Goal: Information Seeking & Learning: Learn about a topic

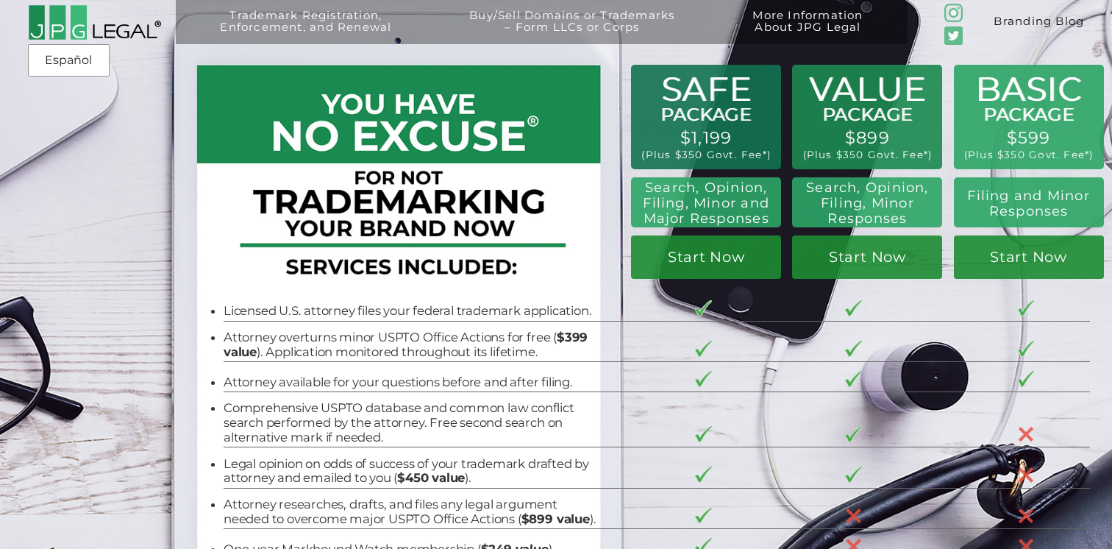
click at [986, 22] on link "Branding Blog" at bounding box center [1040, 22] width 146 height 44
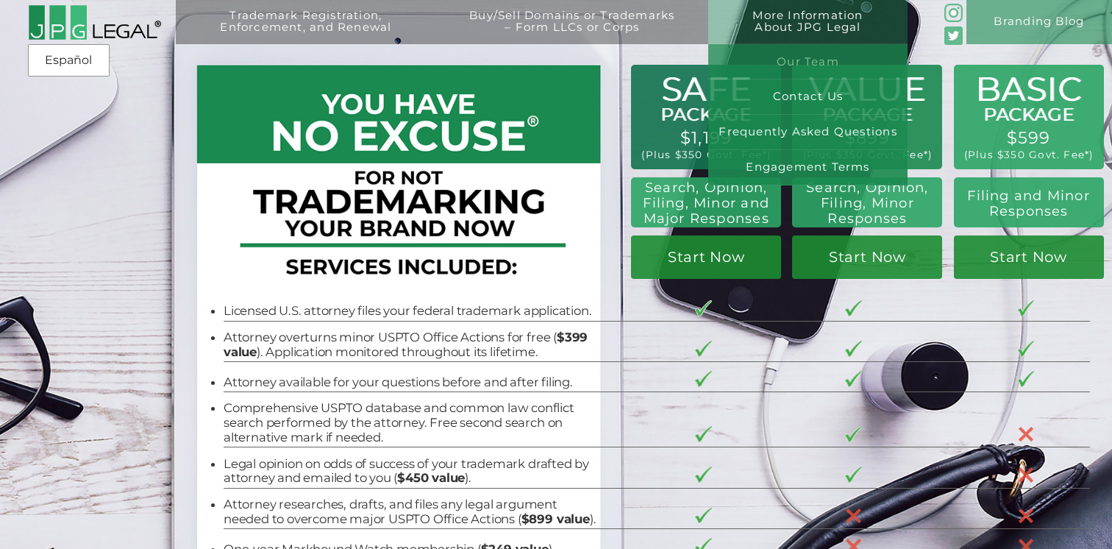
click at [822, 54] on link "Our Team" at bounding box center [807, 61] width 199 height 35
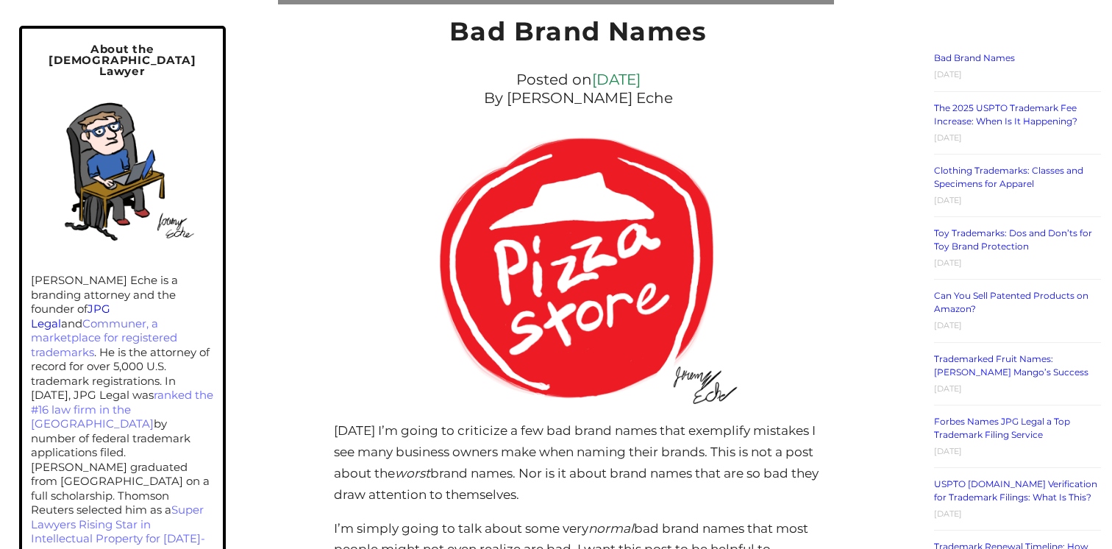
scroll to position [264, 0]
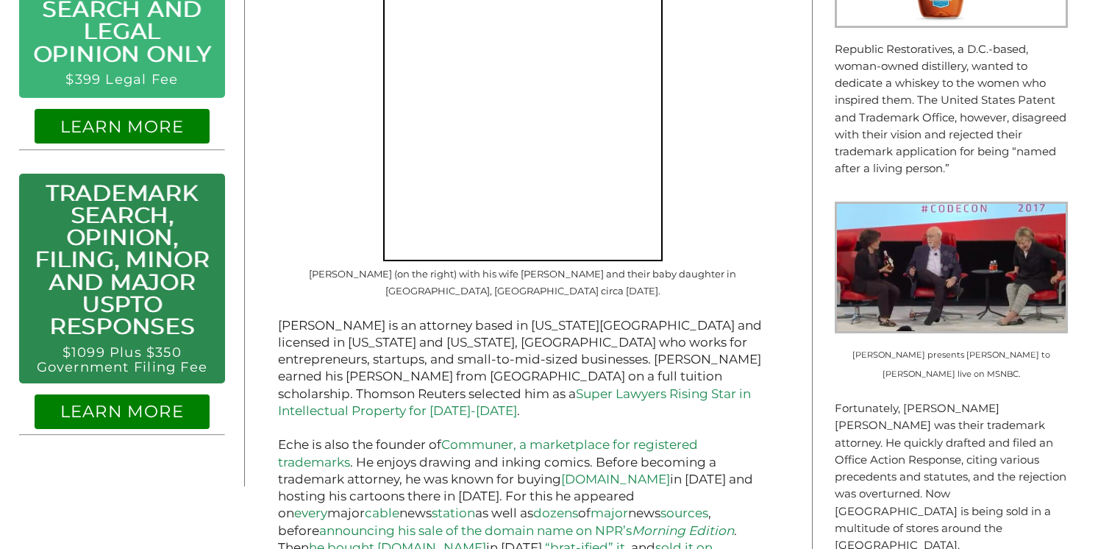
scroll to position [961, 0]
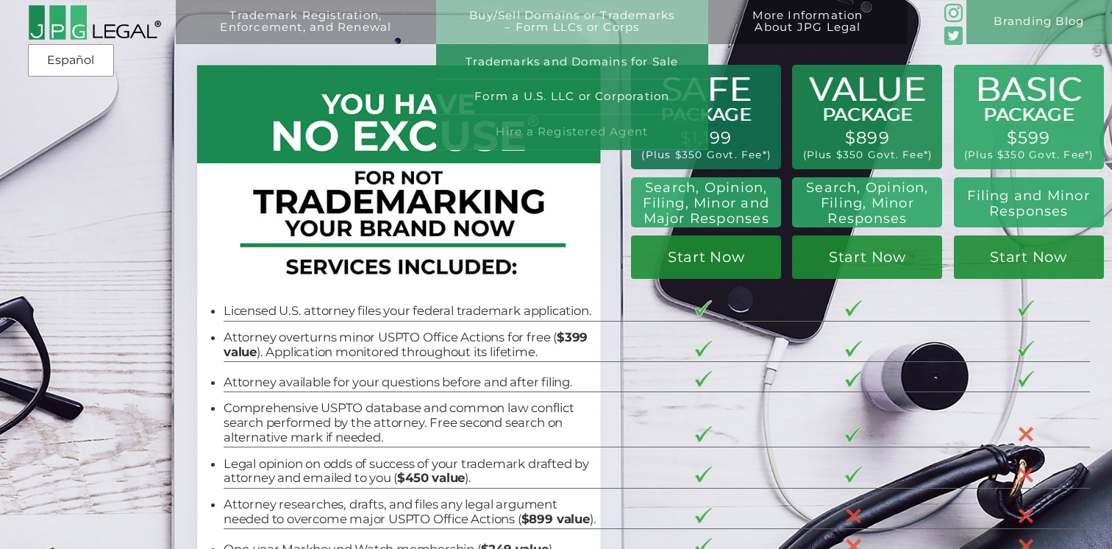
click at [614, 135] on link "Hire a Registered Agent" at bounding box center [572, 132] width 272 height 35
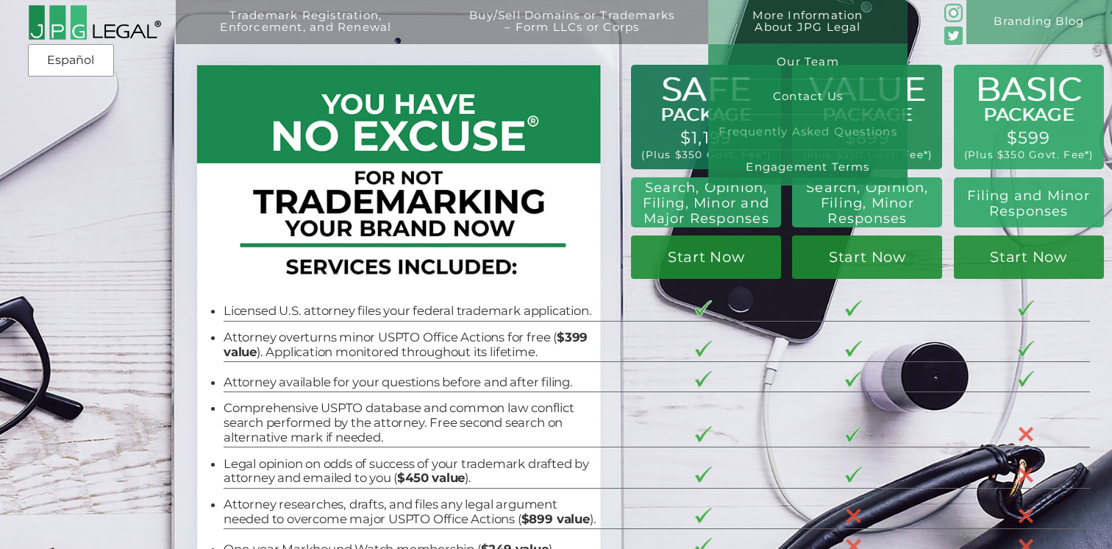
click at [844, 135] on link "Frequently Asked Questions" at bounding box center [807, 132] width 199 height 35
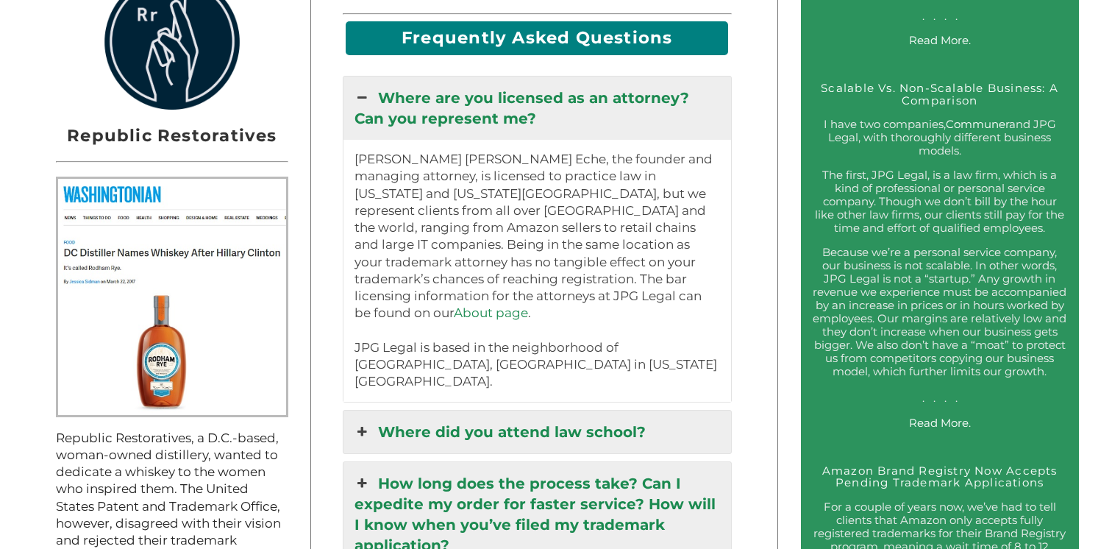
click at [528, 305] on link "About page" at bounding box center [491, 312] width 74 height 15
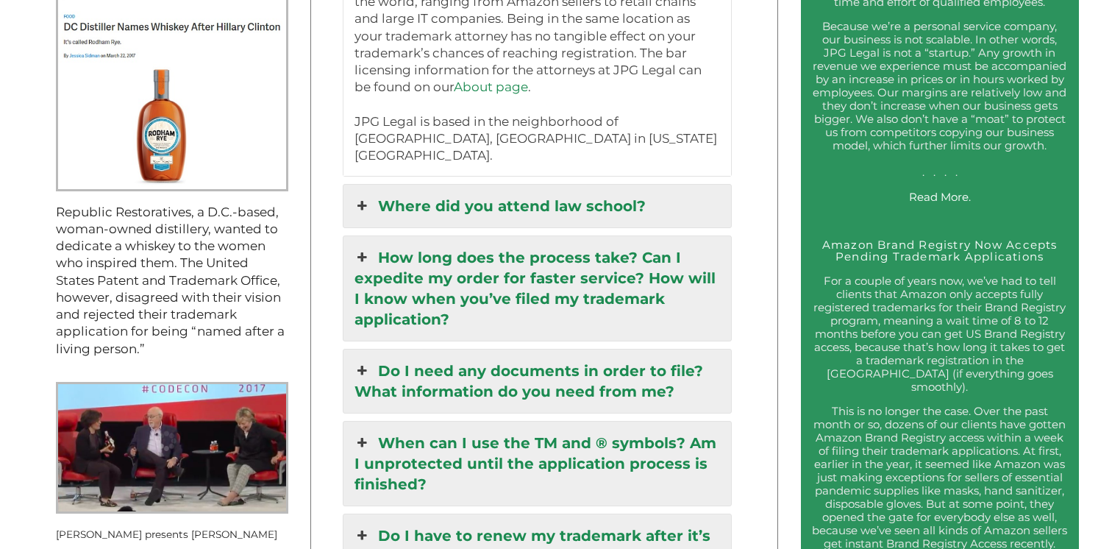
scroll to position [1632, 0]
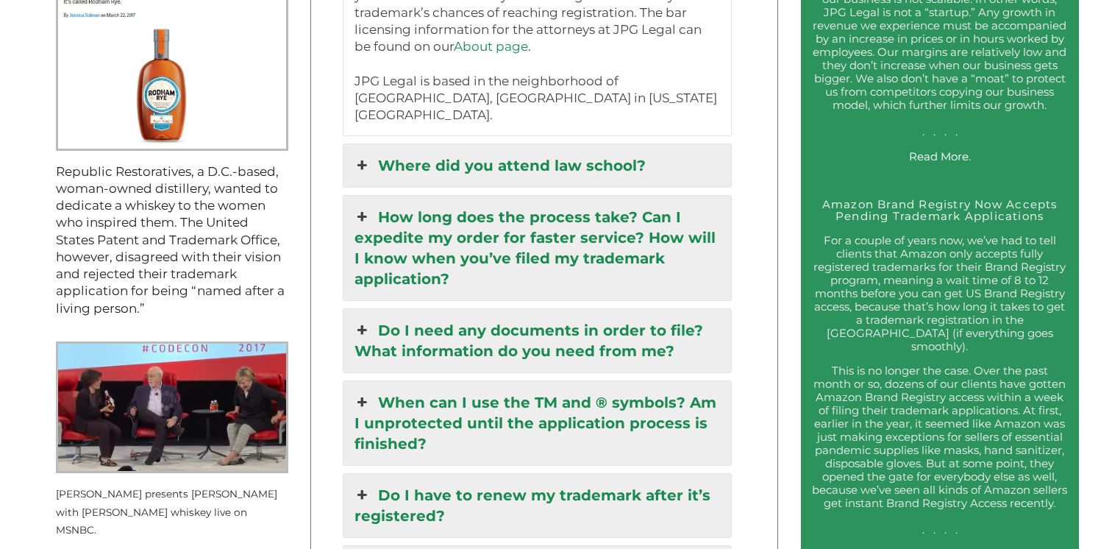
click at [627, 204] on link "How long does the process take? Can I expedite my order for faster service? How…" at bounding box center [538, 248] width 388 height 104
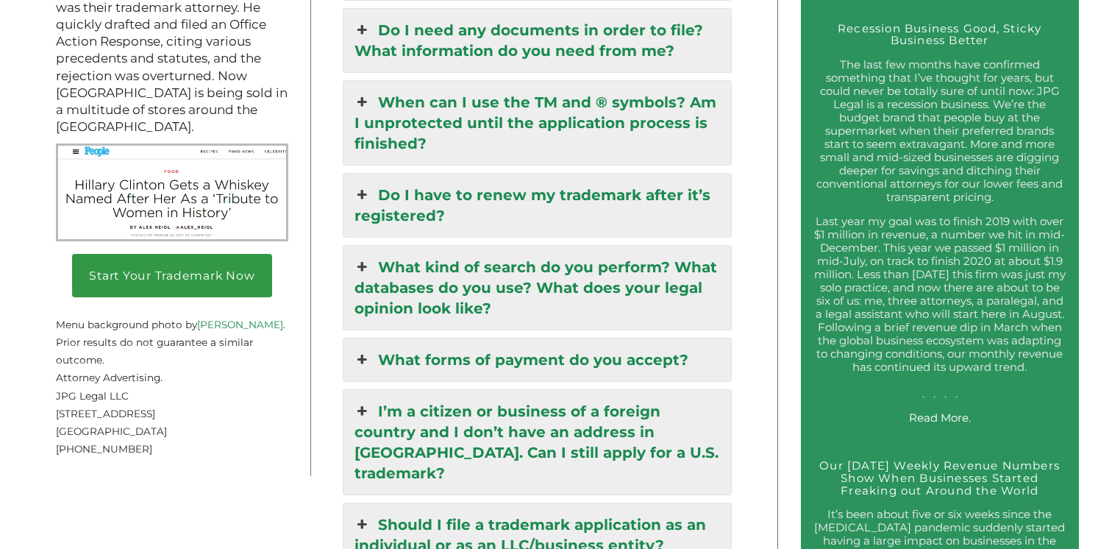
scroll to position [2207, 0]
click at [644, 285] on link "What kind of search do you perform? What databases do you use? What does your l…" at bounding box center [538, 287] width 388 height 84
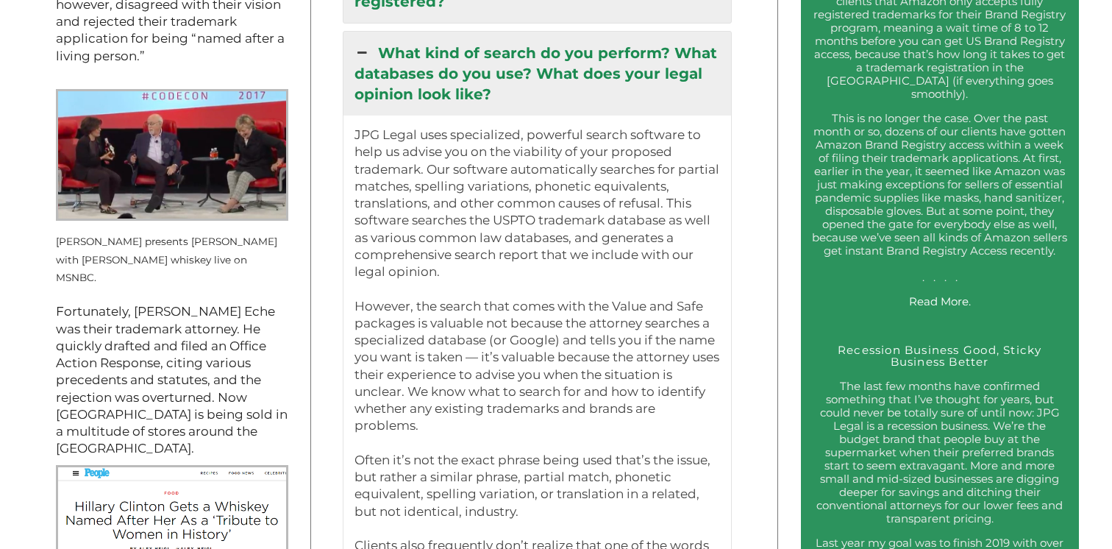
scroll to position [1654, 0]
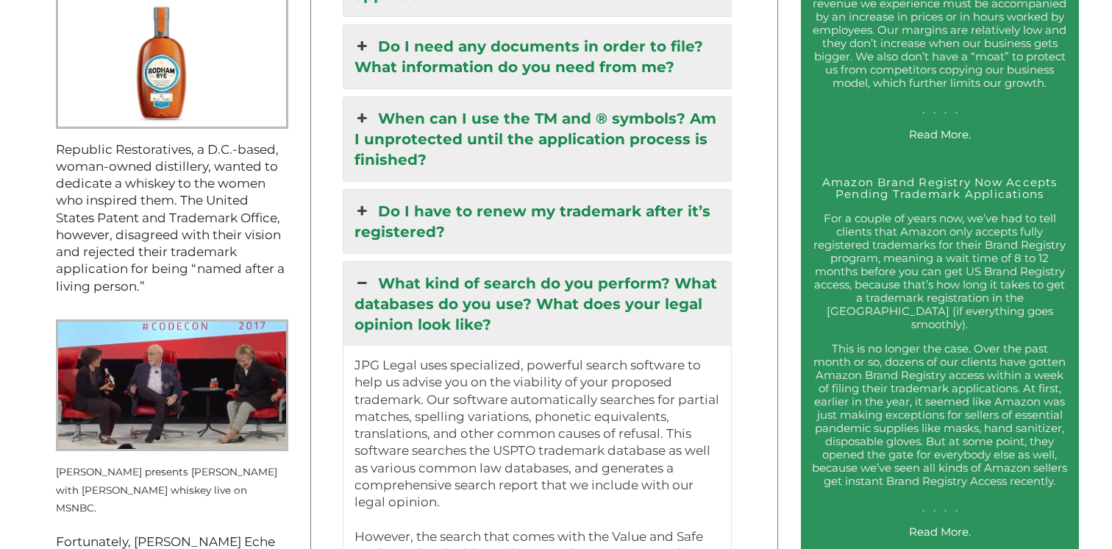
click at [644, 285] on link "What kind of search do you perform? What databases do you use? What does your l…" at bounding box center [538, 304] width 388 height 84
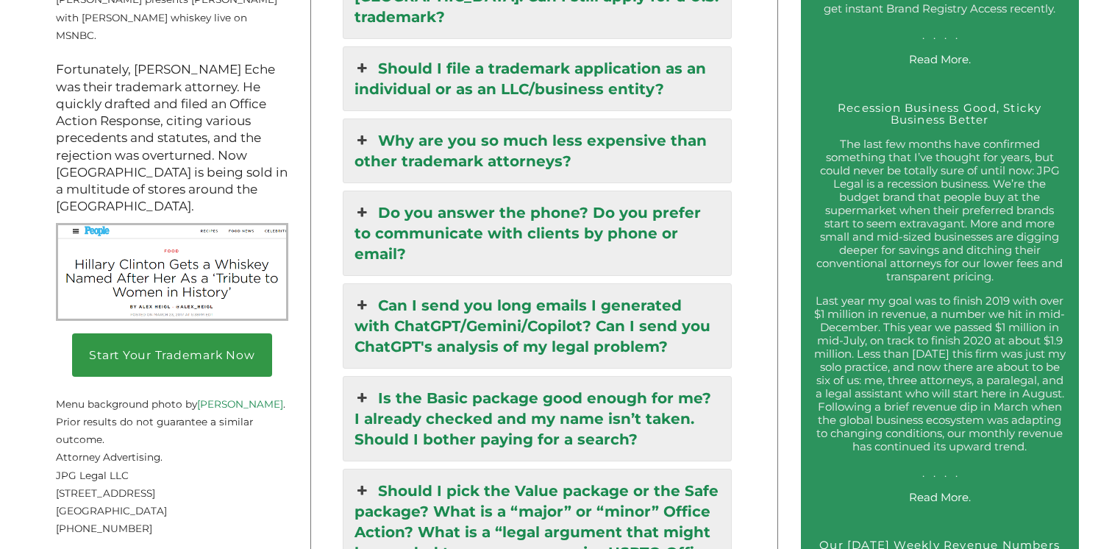
scroll to position [2274, 0]
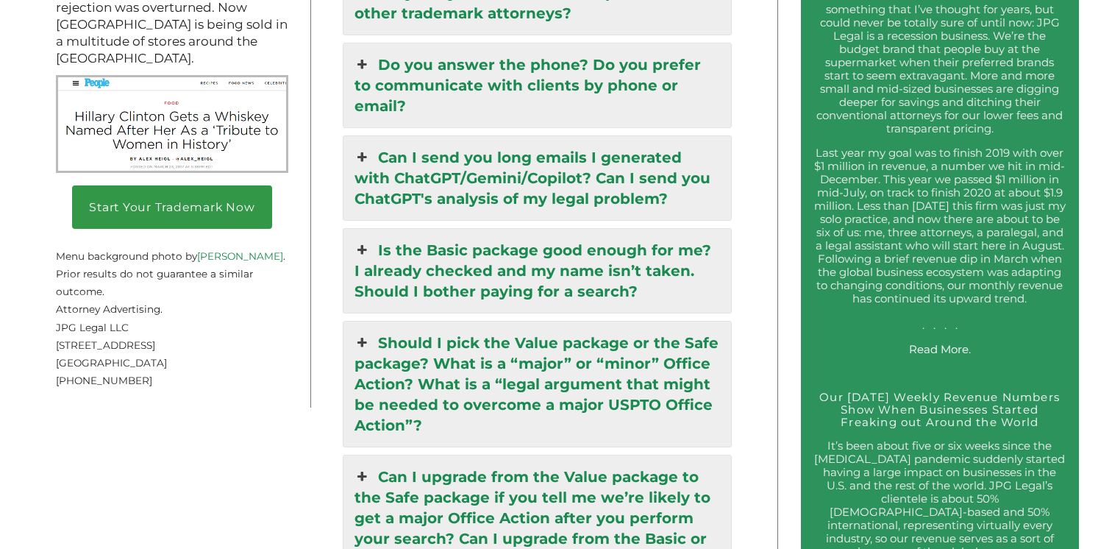
click at [658, 341] on link "Should I pick the Value package or the Safe package? What is a “major” or “mino…" at bounding box center [538, 383] width 388 height 125
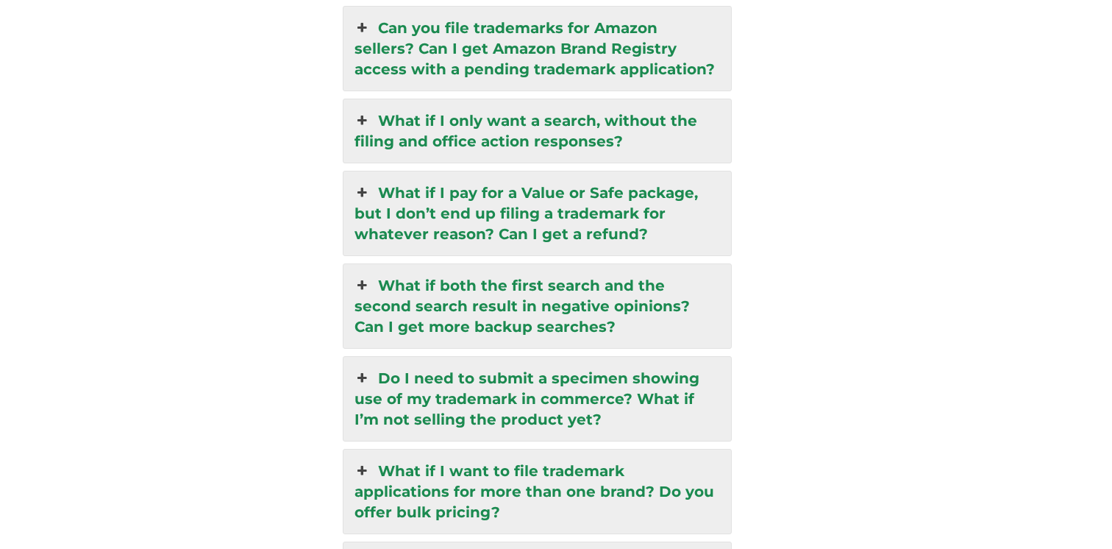
scroll to position [4061, 0]
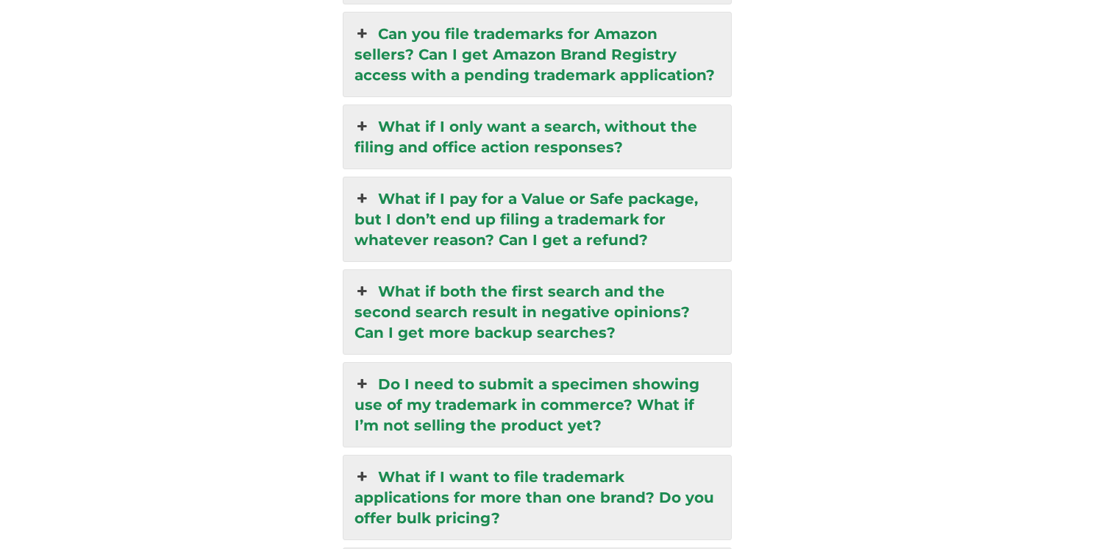
click at [650, 105] on link "What if I only want a search, without the filing and office action responses?" at bounding box center [538, 136] width 388 height 63
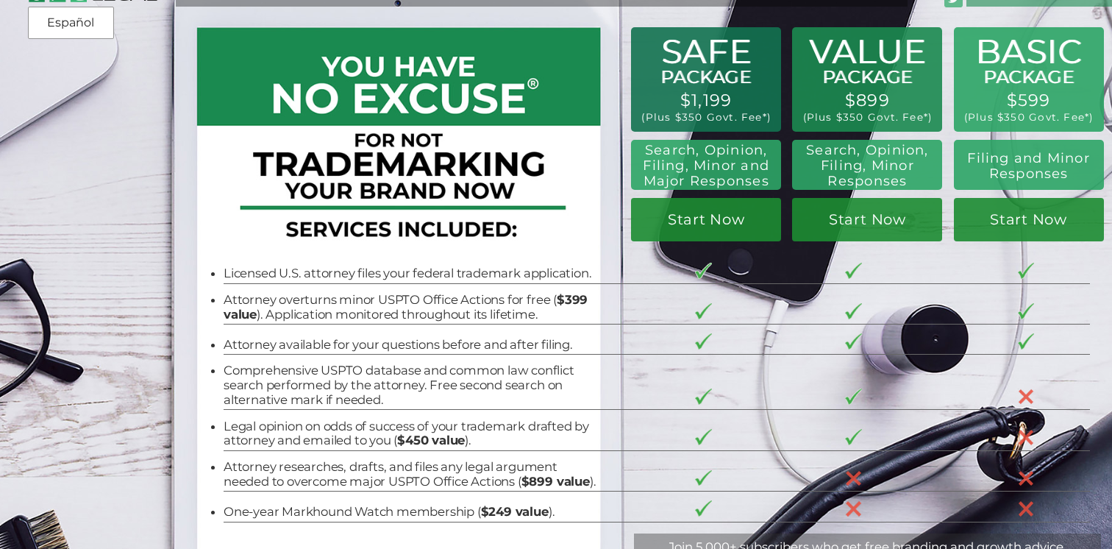
scroll to position [0, 0]
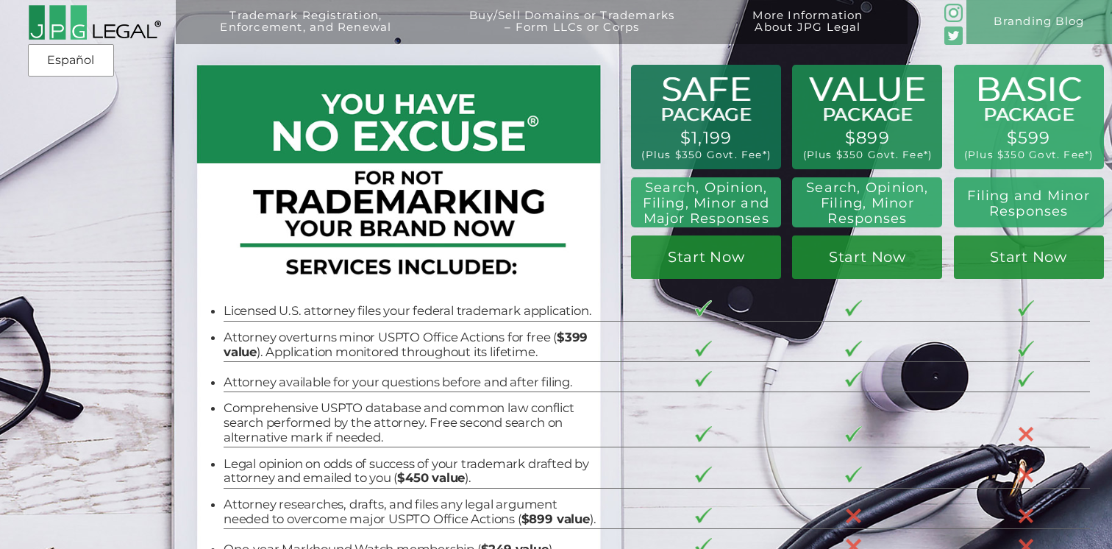
click at [953, 33] on img at bounding box center [954, 35] width 18 height 18
click at [952, 11] on img at bounding box center [954, 13] width 18 height 18
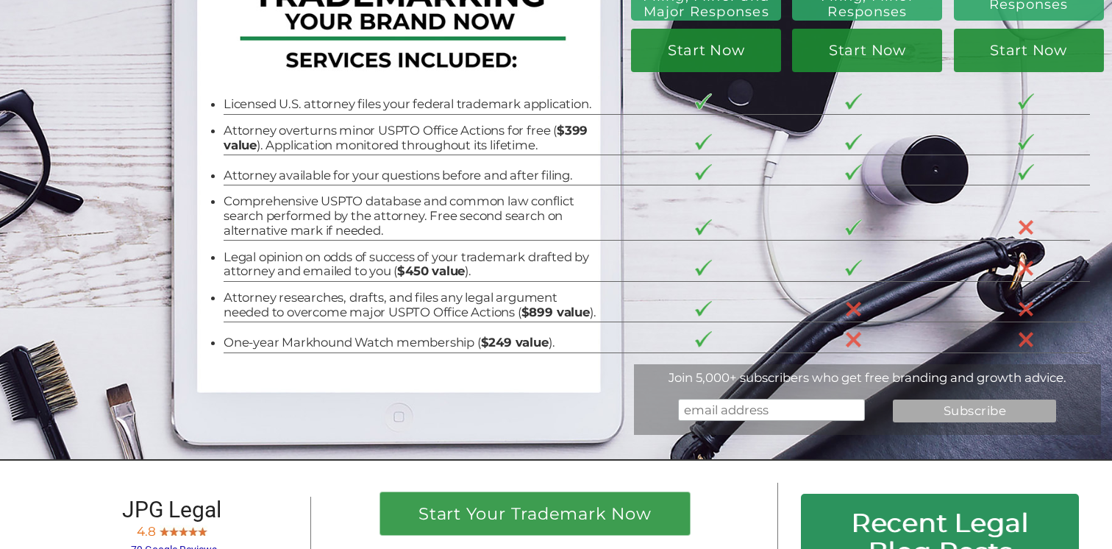
scroll to position [310, 0]
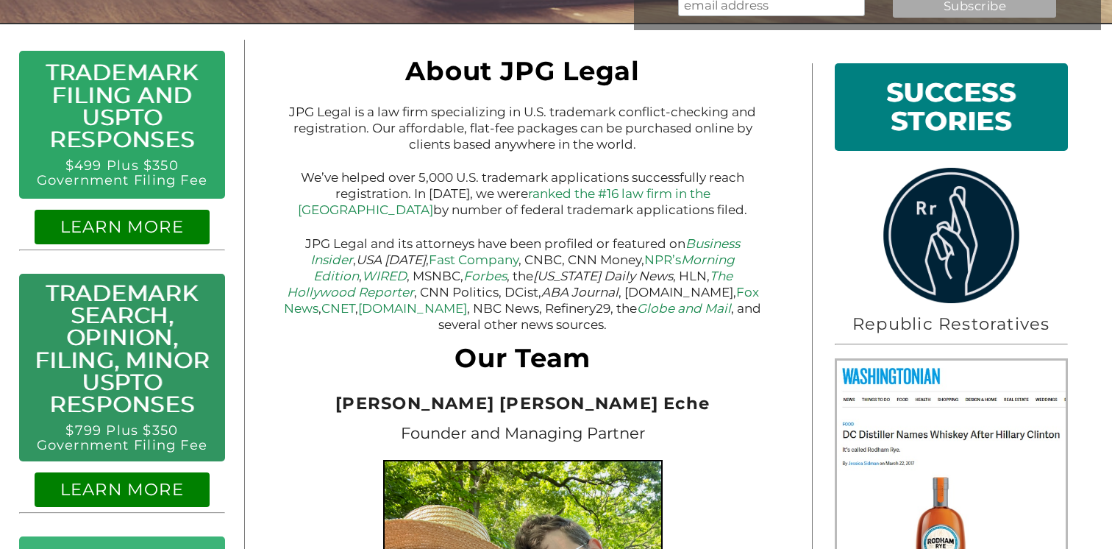
scroll to position [169, 0]
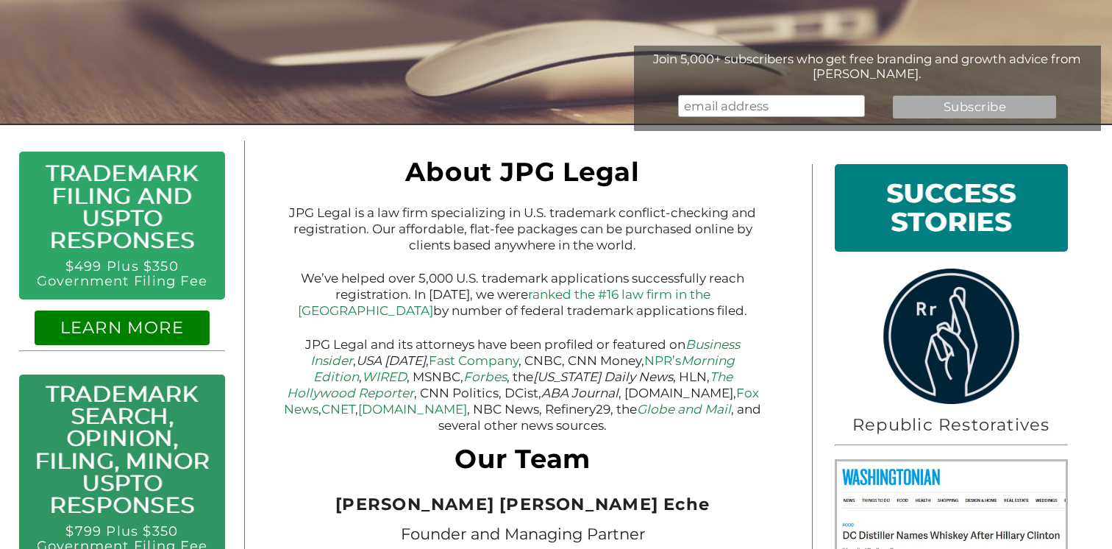
click at [964, 201] on h1 "SUCCESS STORIES" at bounding box center [951, 207] width 210 height 65
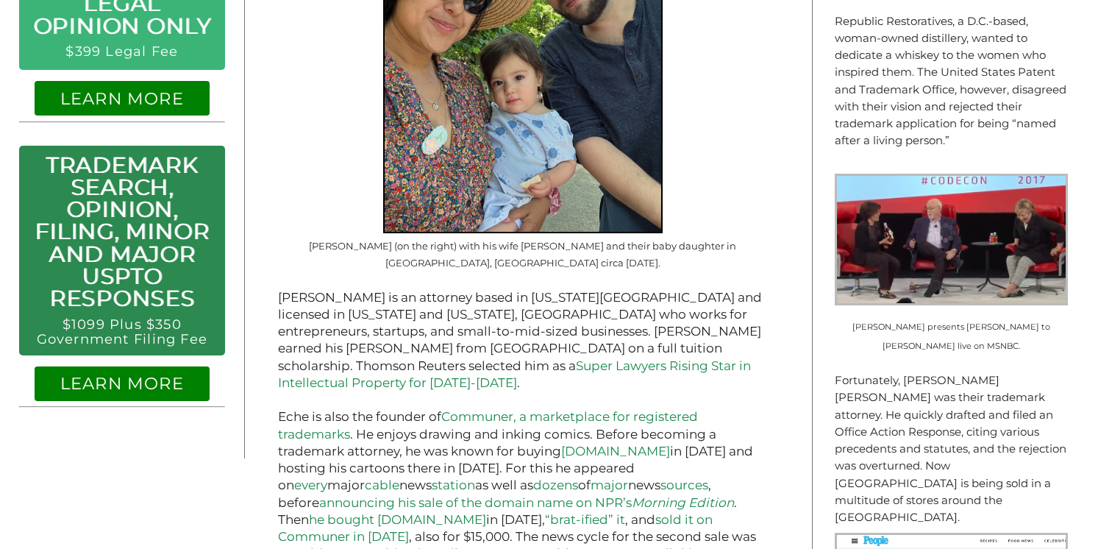
scroll to position [1040, 0]
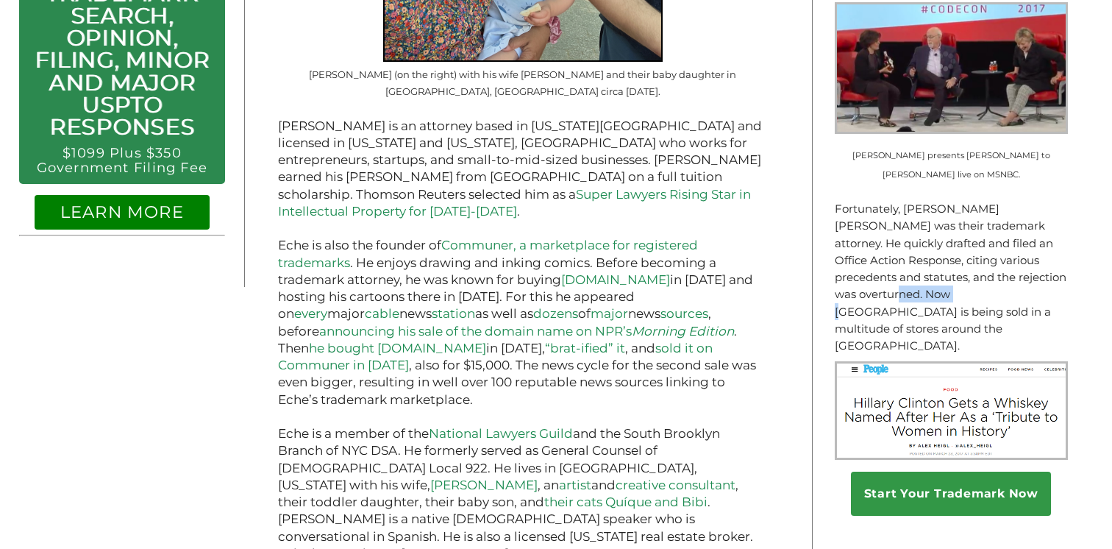
drag, startPoint x: 1008, startPoint y: 274, endPoint x: 852, endPoint y: 290, distance: 156.7
click at [852, 290] on p "Fortunately, Jeremy Peter Green was their trademark attorney. He quickly drafte…" at bounding box center [951, 277] width 233 height 154
copy p "Rodham Rye"
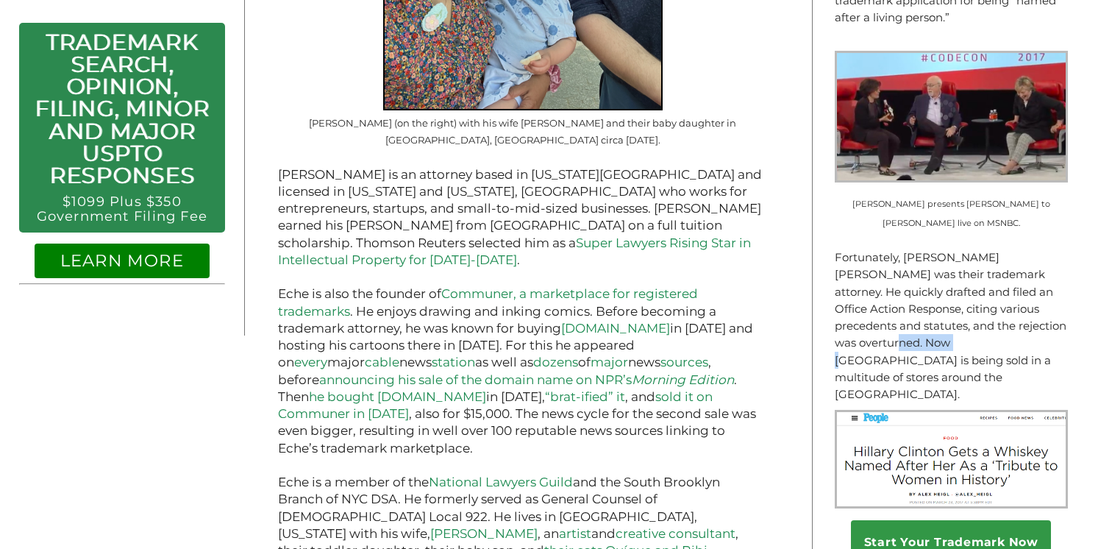
scroll to position [993, 0]
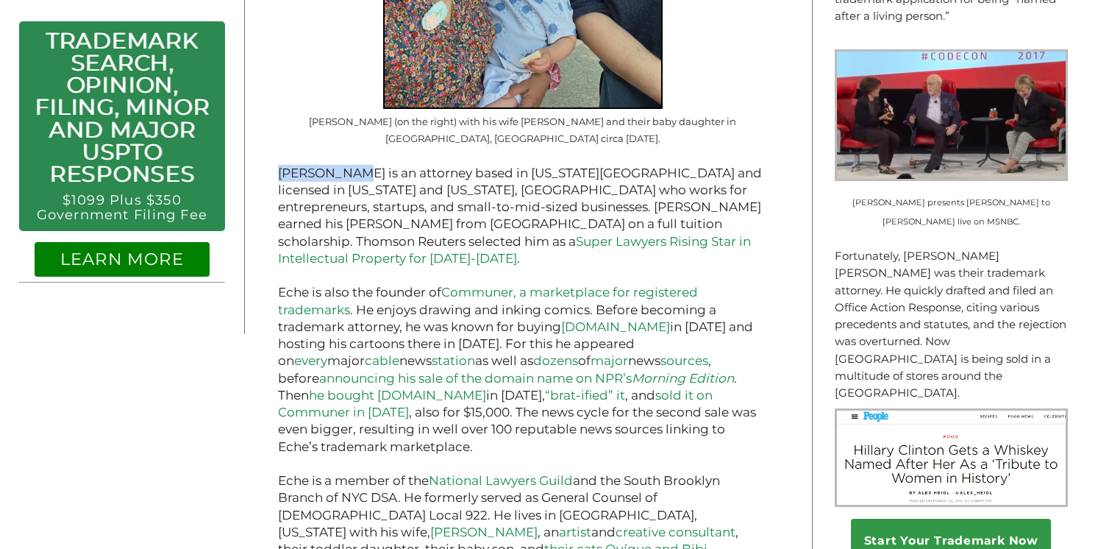
drag, startPoint x: 278, startPoint y: 157, endPoint x: 358, endPoint y: 155, distance: 79.5
click at [358, 165] on p "Jeremy Eche is an attorney based in New York City and licensed in New York and …" at bounding box center [522, 216] width 489 height 103
copy p "Jeremy Eche"
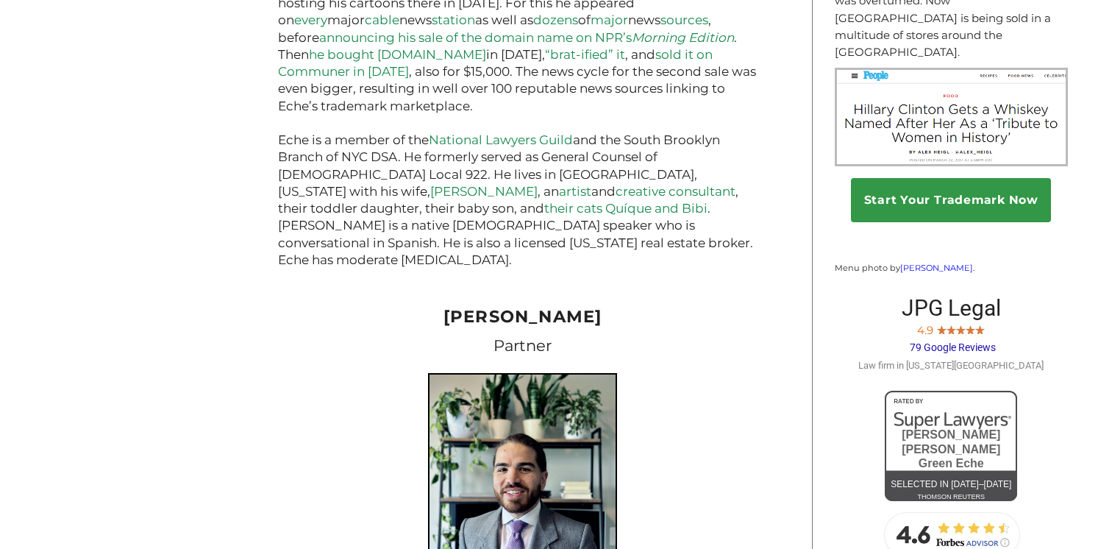
scroll to position [1368, 0]
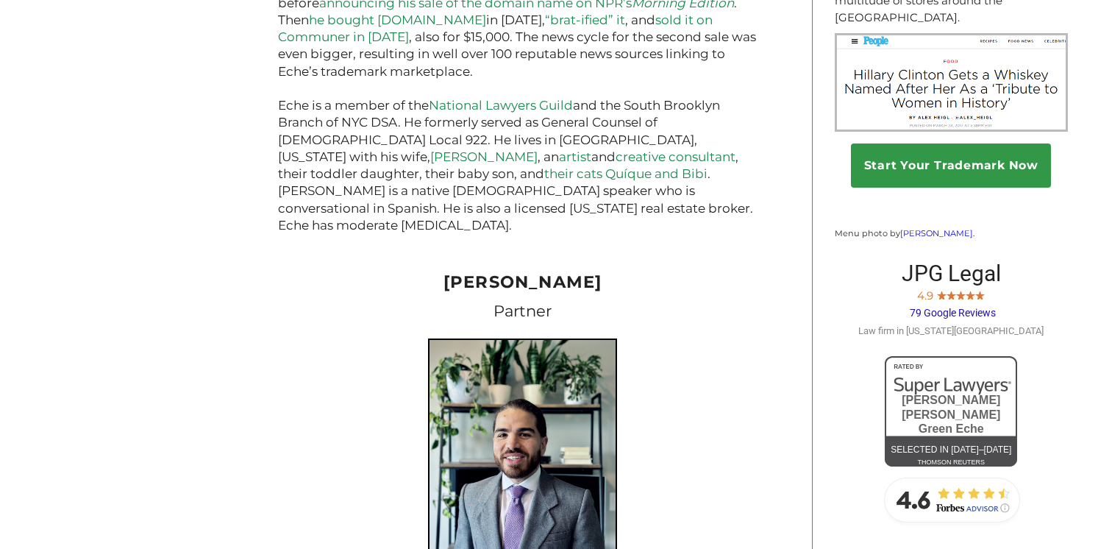
drag, startPoint x: 444, startPoint y: 231, endPoint x: 650, endPoint y: 231, distance: 205.2
click at [650, 268] on h2 "Alejandro Palma" at bounding box center [522, 282] width 489 height 28
copy span "Alejandro Palma"
